Goal: Task Accomplishment & Management: Use online tool/utility

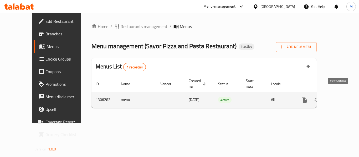
click at [339, 97] on icon "enhanced table" at bounding box center [342, 100] width 6 height 6
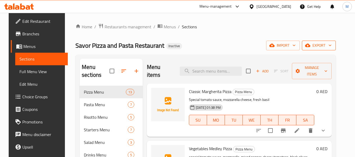
click at [325, 43] on span "export" at bounding box center [318, 45] width 25 height 7
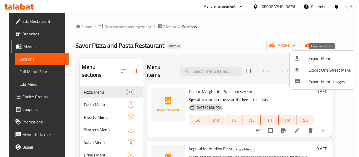
click at [335, 58] on span "Export Menu" at bounding box center [329, 58] width 43 height 6
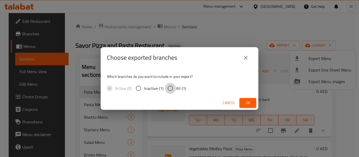
click at [170, 90] on input "All (1)" at bounding box center [170, 88] width 11 height 11
radio input "true"
click at [249, 102] on span "Ok" at bounding box center [247, 103] width 8 height 7
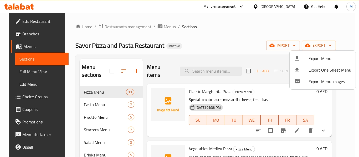
click at [36, 70] on div at bounding box center [179, 78] width 359 height 157
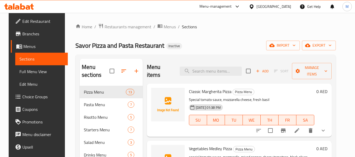
click at [36, 70] on span "Full Menu View" at bounding box center [41, 72] width 44 height 6
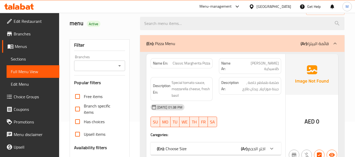
scroll to position [79, 0]
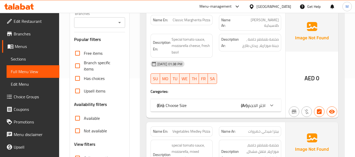
click at [80, 79] on input "Has choices" at bounding box center [77, 78] width 13 height 13
checkbox input "true"
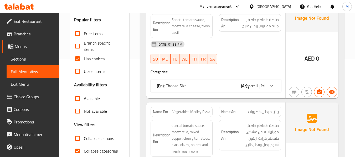
scroll to position [131, 0]
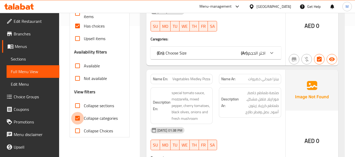
click at [80, 120] on input "Collapse categories" at bounding box center [77, 118] width 13 height 13
checkbox input "false"
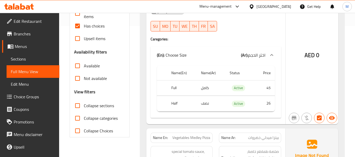
click at [175, 83] on th "Full" at bounding box center [182, 87] width 30 height 15
copy th "Full"
click at [229, 80] on td "Active" at bounding box center [240, 87] width 30 height 15
click at [245, 85] on td "Active" at bounding box center [240, 87] width 30 height 15
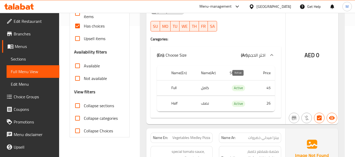
click at [237, 85] on span "Active" at bounding box center [238, 88] width 13 height 6
copy span "Active"
click at [233, 52] on div "(En): Choose Size (Ar): اختر الحجم" at bounding box center [211, 55] width 108 height 6
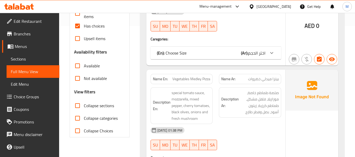
click at [221, 50] on div "(En): Choose Size (Ar): اختر الحجم" at bounding box center [211, 53] width 108 height 6
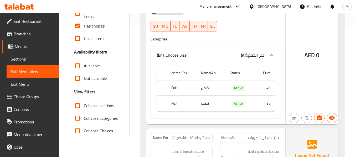
click at [241, 29] on div at bounding box center [250, 31] width 69 height 6
